Goal: Transaction & Acquisition: Book appointment/travel/reservation

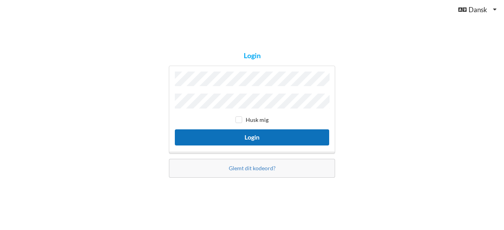
click at [227, 140] on button "Login" at bounding box center [252, 137] width 154 height 16
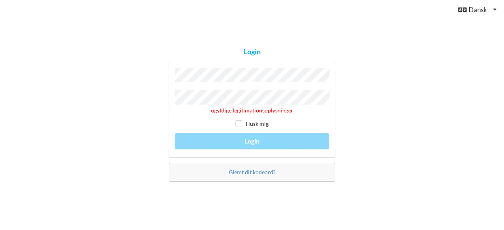
click at [150, 128] on div "Login ugyldige legitimationsoplysninger Husk mig Login Glemt dit kodeord?" at bounding box center [252, 115] width 504 height 230
click at [239, 140] on div "ugyldige legitimationsoplysninger Husk mig Login" at bounding box center [252, 110] width 166 height 96
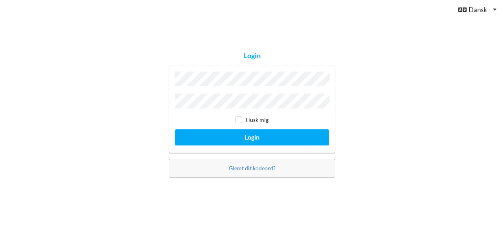
click at [340, 155] on div "Login Husk mig Login Glemt dit kodeord?" at bounding box center [251, 115] width 177 height 137
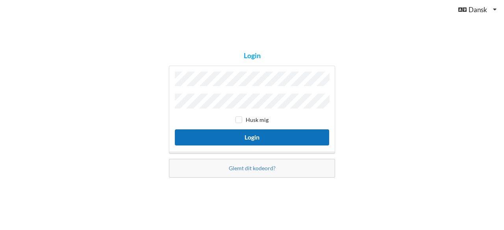
click at [297, 136] on button "Login" at bounding box center [252, 137] width 154 height 16
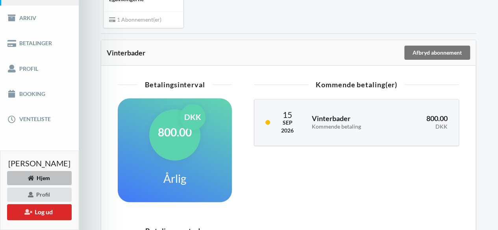
scroll to position [120, 0]
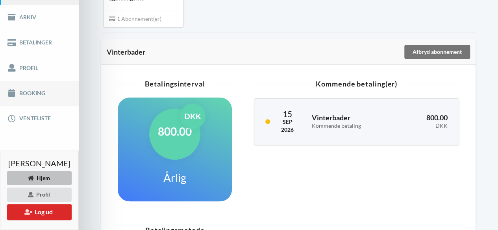
click at [42, 89] on link "Booking" at bounding box center [39, 93] width 79 height 25
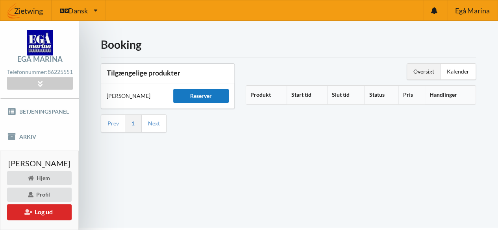
click at [213, 96] on div "Reserver" at bounding box center [200, 96] width 55 height 14
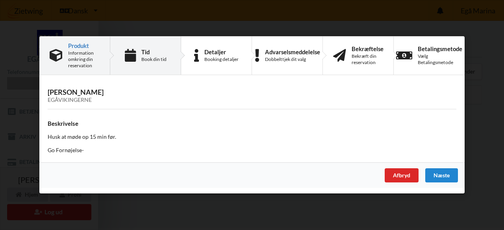
click at [156, 63] on div "Tid Book din tid" at bounding box center [145, 56] width 71 height 38
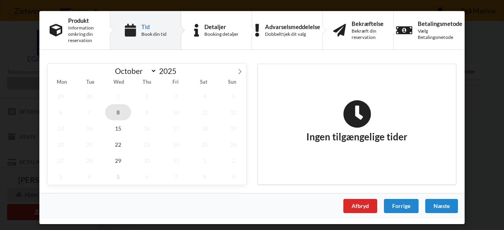
click at [119, 117] on span "8" at bounding box center [118, 112] width 26 height 16
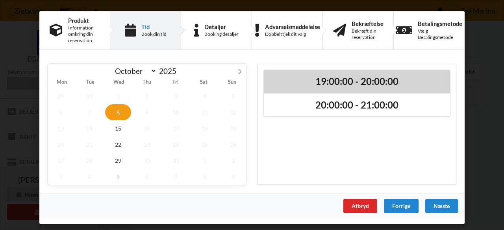
click at [332, 76] on h2 "19:00:00 - 20:00:00" at bounding box center [356, 82] width 175 height 12
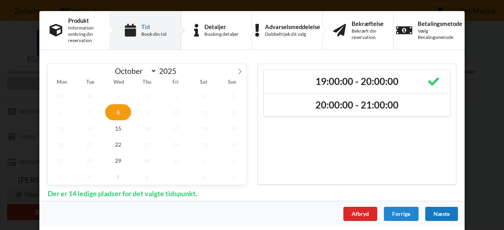
click at [443, 214] on div "Næste" at bounding box center [441, 214] width 33 height 14
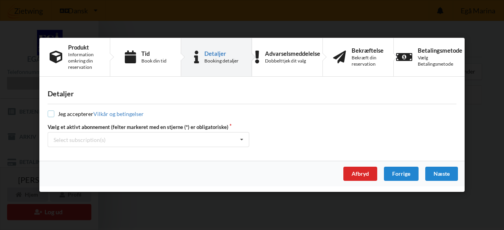
click at [49, 114] on input "checkbox" at bounding box center [51, 114] width 7 height 7
checkbox input "true"
click at [239, 140] on icon at bounding box center [242, 140] width 12 height 15
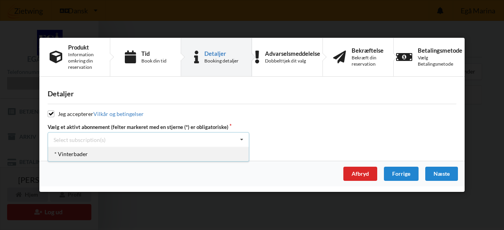
click at [232, 157] on div "* Vinterbader" at bounding box center [148, 154] width 201 height 15
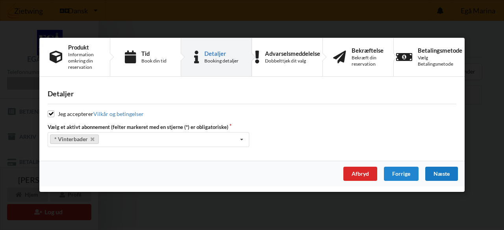
click at [442, 174] on div "Næste" at bounding box center [441, 174] width 33 height 14
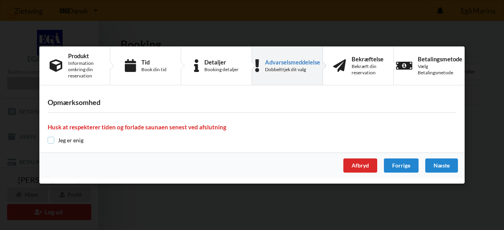
click at [53, 142] on input "checkbox" at bounding box center [51, 140] width 7 height 7
checkbox input "true"
click at [444, 165] on div "Næste" at bounding box center [441, 166] width 33 height 14
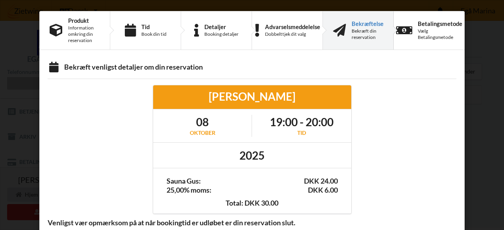
scroll to position [30, 0]
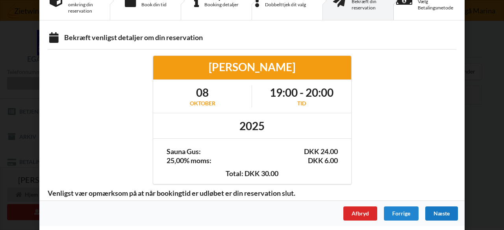
click at [435, 208] on div "Næste" at bounding box center [441, 214] width 33 height 14
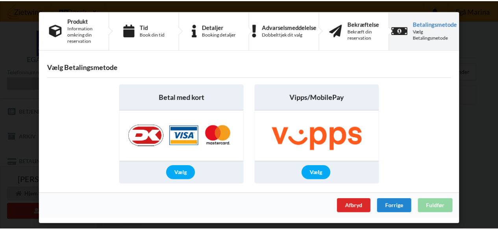
scroll to position [0, 0]
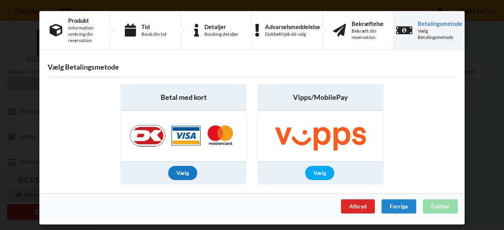
click at [187, 170] on div "Vælg" at bounding box center [182, 173] width 29 height 14
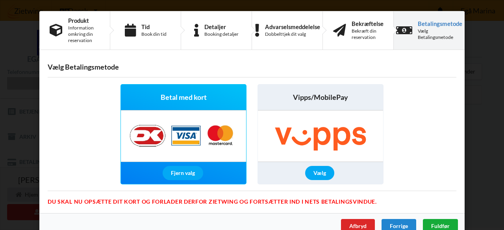
click at [439, 223] on span "Fuldfør" at bounding box center [440, 226] width 18 height 7
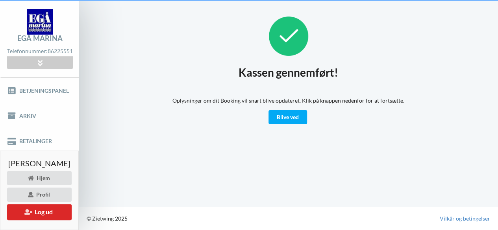
scroll to position [20, 0]
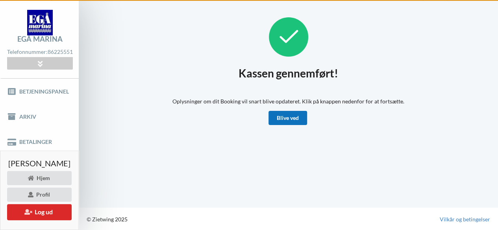
click at [299, 121] on link "Blive ved" at bounding box center [287, 118] width 39 height 14
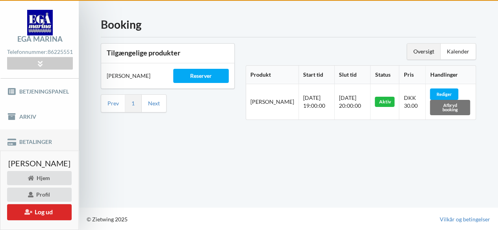
click at [44, 137] on link "Betalinger" at bounding box center [39, 141] width 79 height 25
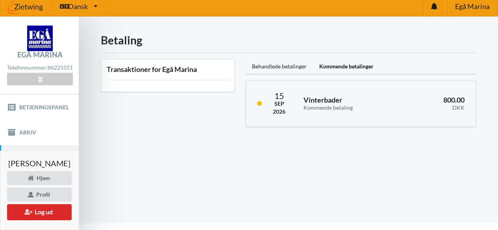
scroll to position [4, 0]
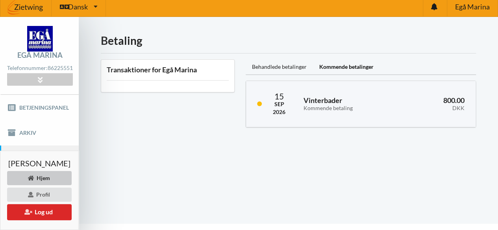
click at [24, 185] on div "Hjem" at bounding box center [39, 178] width 65 height 14
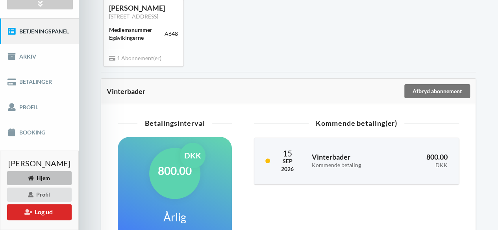
scroll to position [82, 0]
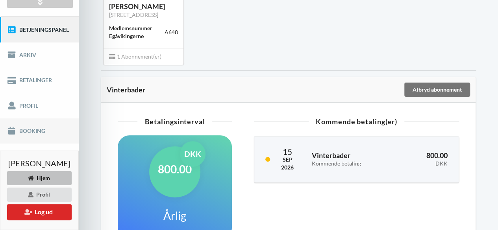
click at [48, 127] on link "Booking" at bounding box center [39, 130] width 79 height 25
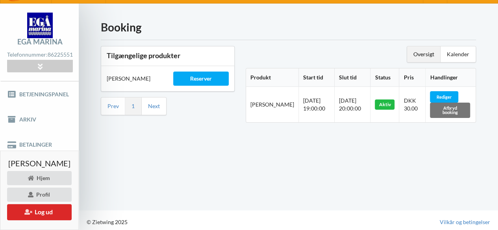
scroll to position [17, 0]
